Goal: Task Accomplishment & Management: Manage account settings

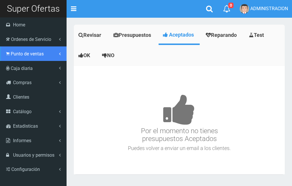
click at [14, 48] on link "Punto de ventas" at bounding box center [33, 53] width 67 height 14
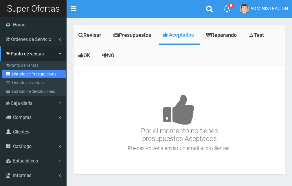
drag, startPoint x: 30, startPoint y: 74, endPoint x: 147, endPoint y: 81, distance: 117.5
click at [30, 75] on link "Listado de Presupuestos" at bounding box center [34, 74] width 65 height 9
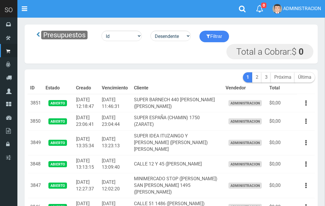
drag, startPoint x: 290, startPoint y: 0, endPoint x: 139, endPoint y: 57, distance: 160.9
click at [139, 56] on div "Presupuestos Id Facturado Valor vencimiento vendedor cliente Desendente Ascende…" at bounding box center [171, 44] width 284 height 30
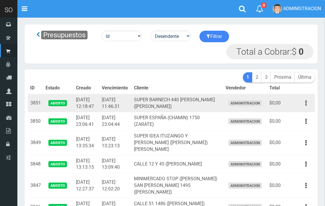
drag, startPoint x: 308, startPoint y: 103, endPoint x: 305, endPoint y: 103, distance: 3.2
click at [296, 103] on button "button" at bounding box center [305, 103] width 13 height 10
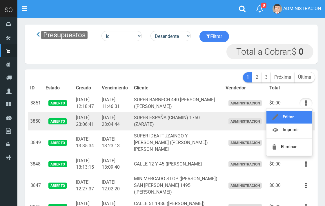
click at [294, 115] on link "Editar" at bounding box center [289, 117] width 46 height 13
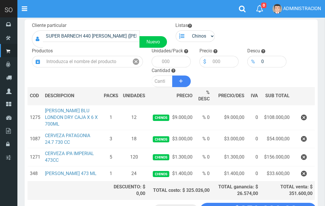
scroll to position [13, 0]
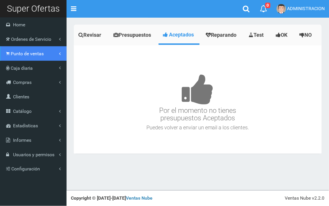
click at [25, 52] on span "Punto de ventas" at bounding box center [27, 54] width 33 height 6
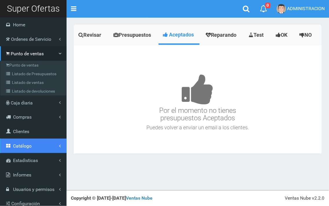
click at [19, 148] on span "Catálogo" at bounding box center [22, 146] width 19 height 6
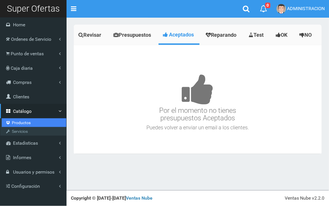
click at [22, 123] on link "Productos" at bounding box center [34, 123] width 65 height 9
